Goal: Find specific page/section: Find specific page/section

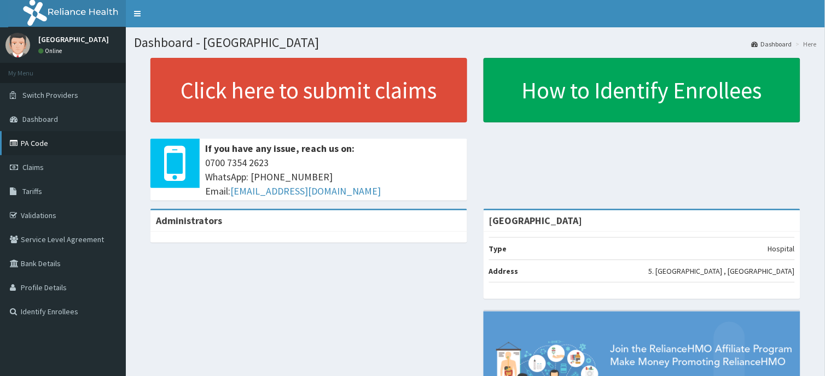
click at [45, 138] on link "PA Code" at bounding box center [63, 143] width 126 height 24
click at [37, 147] on link "PA Code" at bounding box center [63, 143] width 126 height 24
click at [36, 143] on link "PA Code" at bounding box center [63, 143] width 126 height 24
click at [51, 150] on link "PA Code" at bounding box center [63, 143] width 126 height 24
